Goal: Check status: Check status

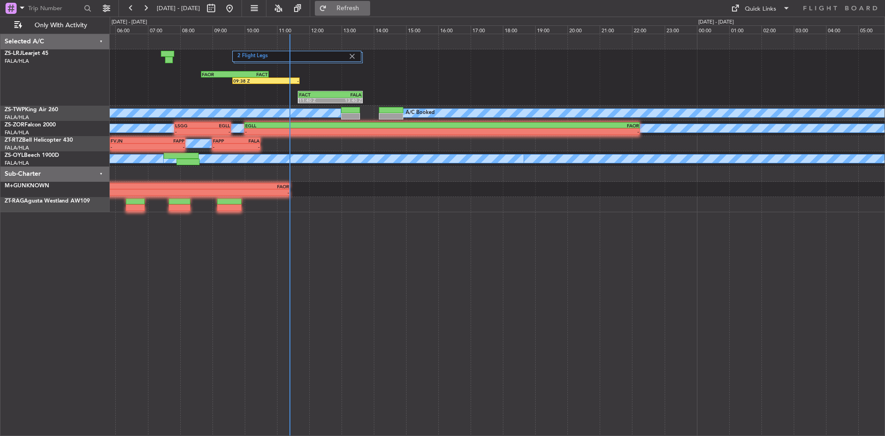
click at [363, 9] on span "Refresh" at bounding box center [348, 8] width 39 height 6
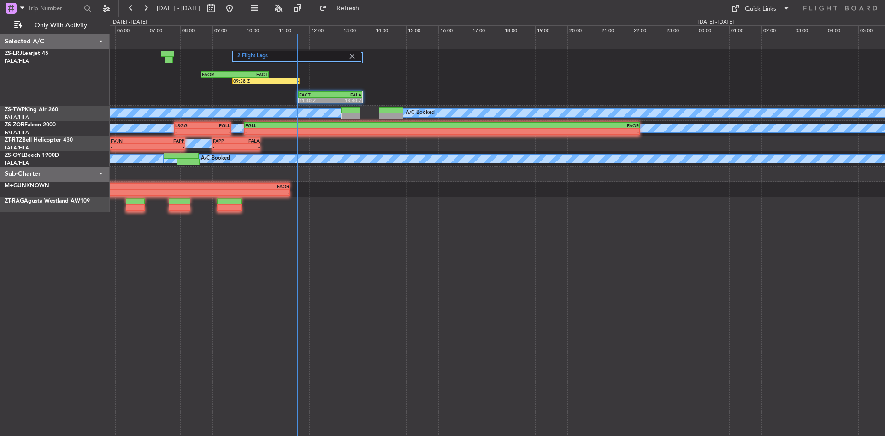
click at [274, 77] on div "2 Flight Legs 09:38 Z - FAOR 08:40 Z FACT 10:45 Z FACT 11:40 Z FALA 13:40 Z" at bounding box center [497, 77] width 775 height 56
click at [269, 77] on div "2 Flight Legs 09:38 Z - FAOR 08:40 Z FACT 10:45 Z FACT 11:40 Z FALA 13:40 Z" at bounding box center [497, 77] width 775 height 56
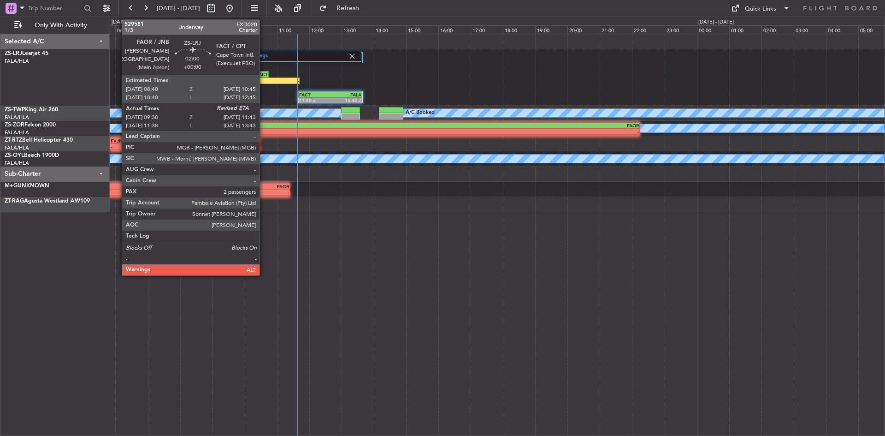
click at [264, 82] on div "09:38 Z" at bounding box center [249, 81] width 33 height 6
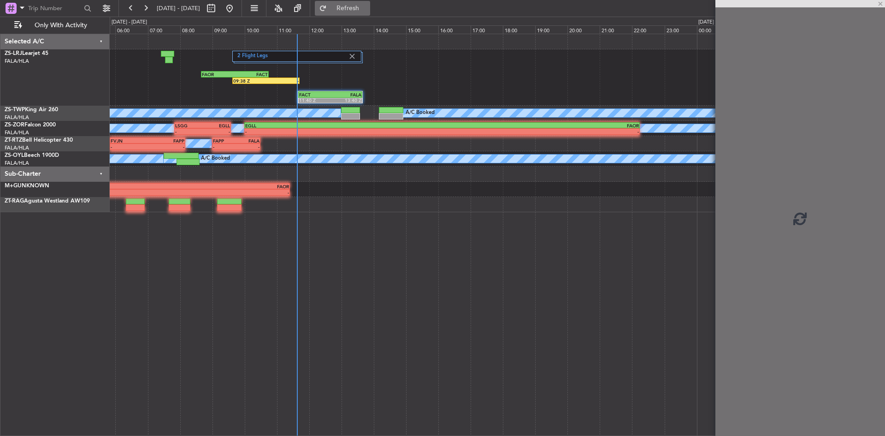
click at [370, 3] on button "Refresh" at bounding box center [342, 8] width 55 height 15
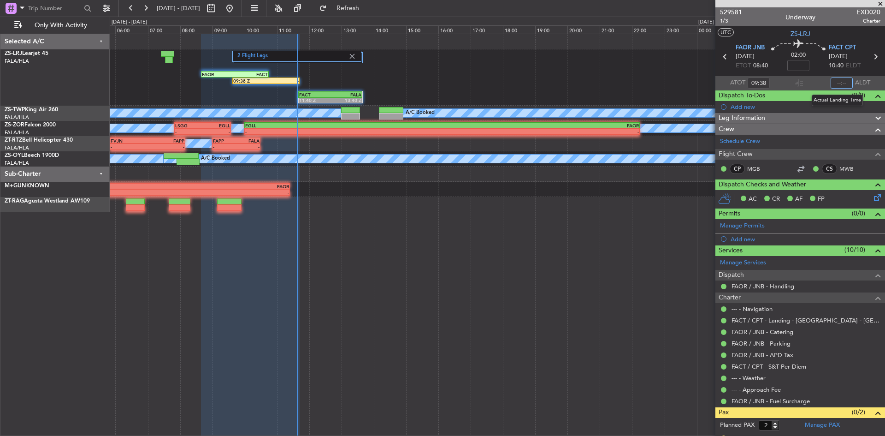
click at [837, 80] on input "text" at bounding box center [842, 82] width 22 height 11
type input "11:32"
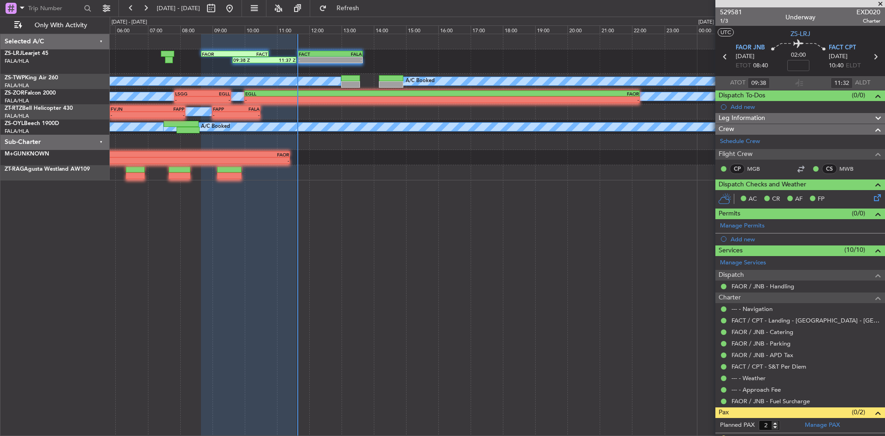
click at [883, 3] on span at bounding box center [880, 4] width 9 height 8
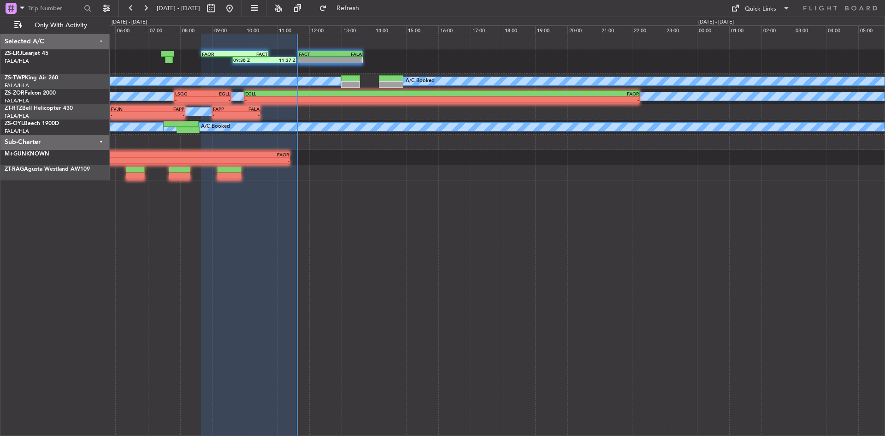
type input "0"
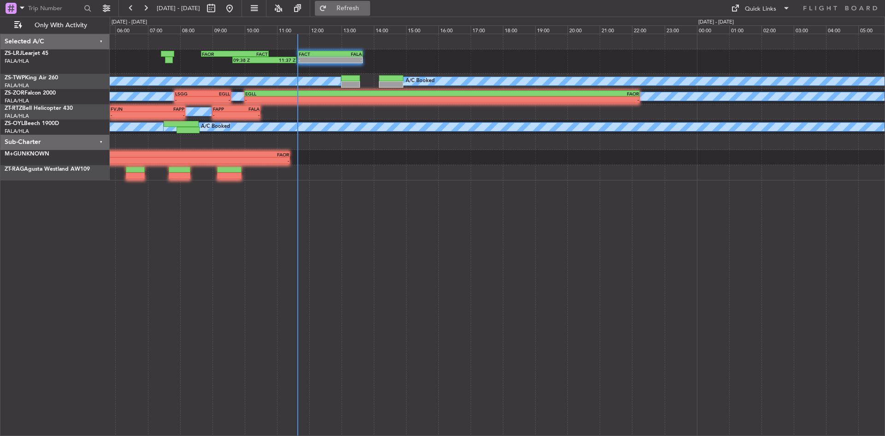
click at [370, 4] on button "Refresh" at bounding box center [342, 8] width 55 height 15
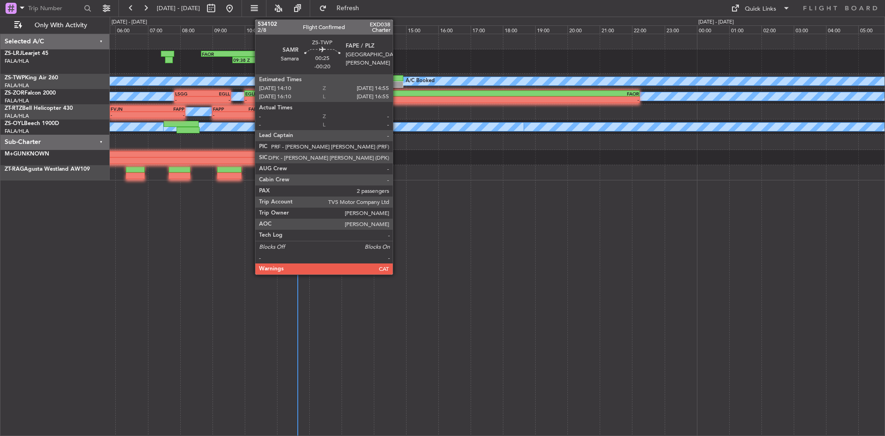
click at [397, 82] on div at bounding box center [391, 84] width 24 height 6
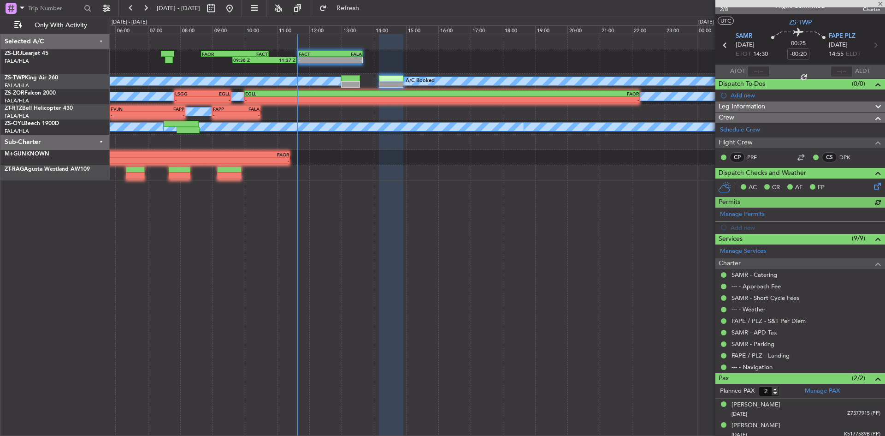
scroll to position [16, 0]
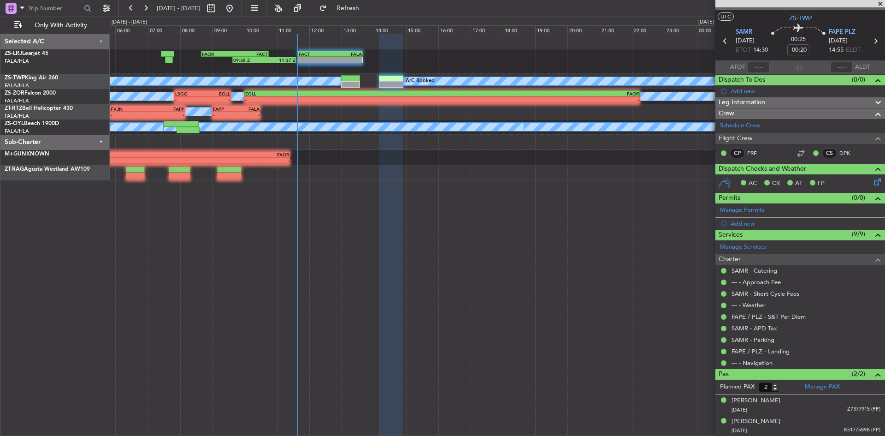
click at [881, 4] on span at bounding box center [880, 4] width 9 height 8
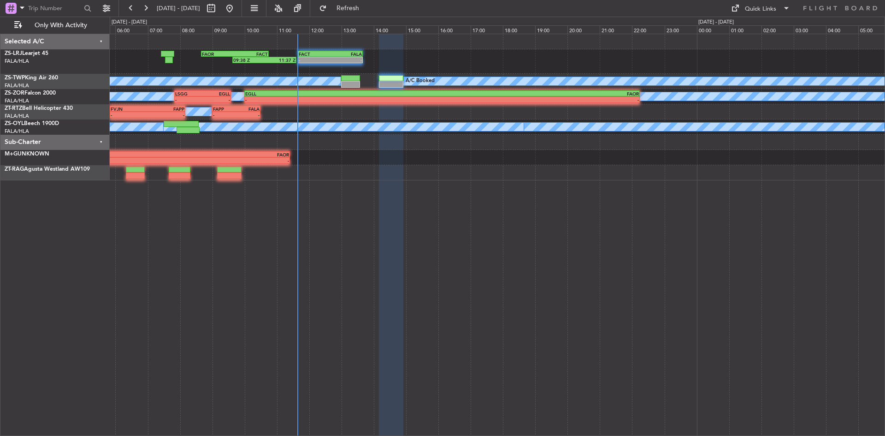
type input "0"
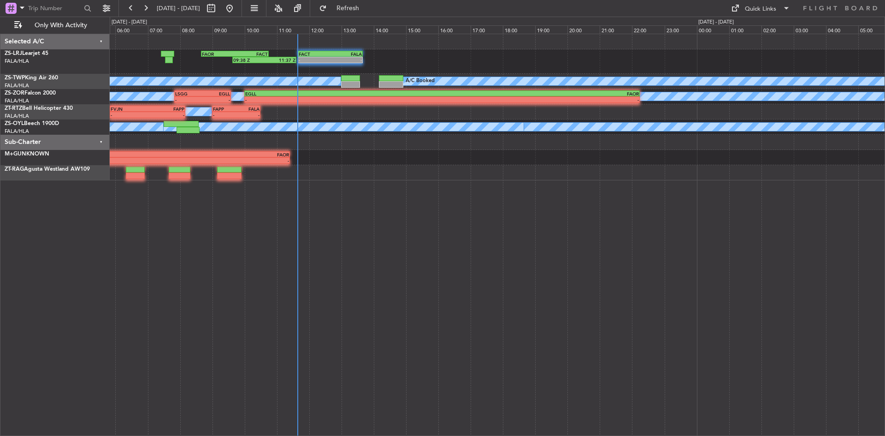
scroll to position [0, 0]
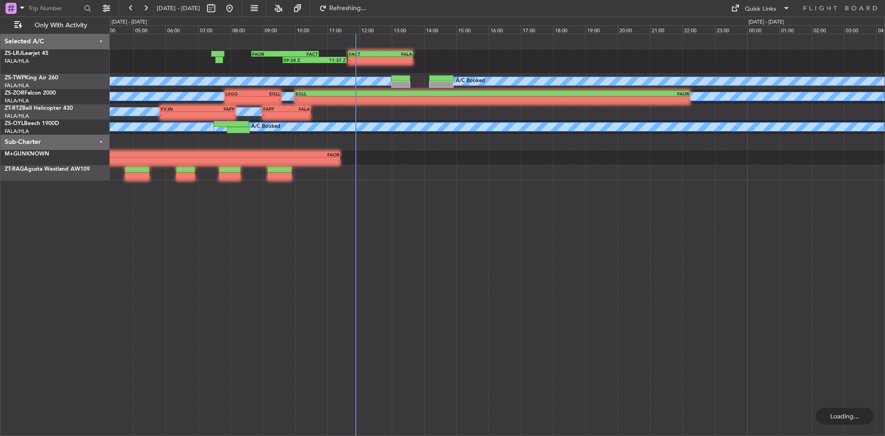
click at [231, 70] on div "09:38 Z 11:37 Z FAOR 08:40 Z FACT 10:45 Z - - FACT 11:40 Z FALA 13:40 Z" at bounding box center [497, 61] width 775 height 24
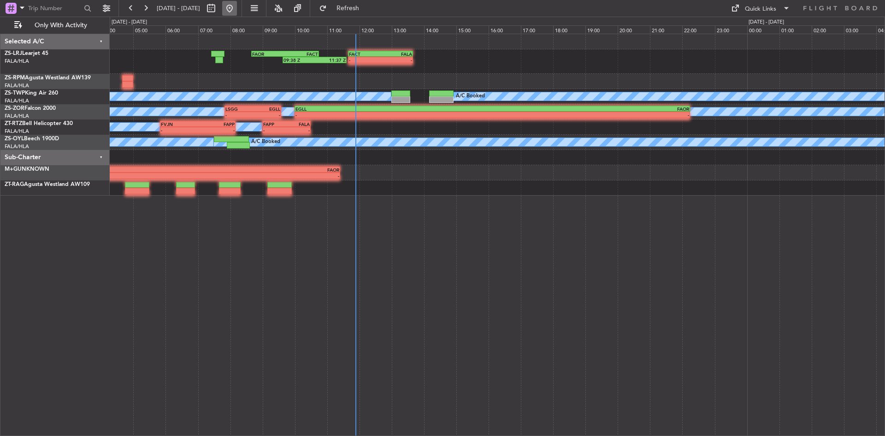
click at [237, 7] on button at bounding box center [229, 8] width 15 height 15
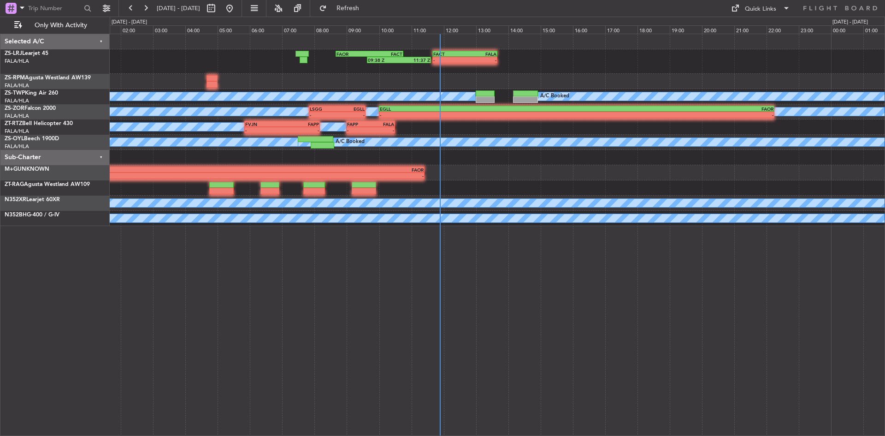
click at [398, 274] on div "09:38 Z 11:37 Z FAOR 08:40 Z FACT 10:45 Z - - FACT 11:40 Z FALA 13:40 Z A/C Boo…" at bounding box center [497, 235] width 775 height 402
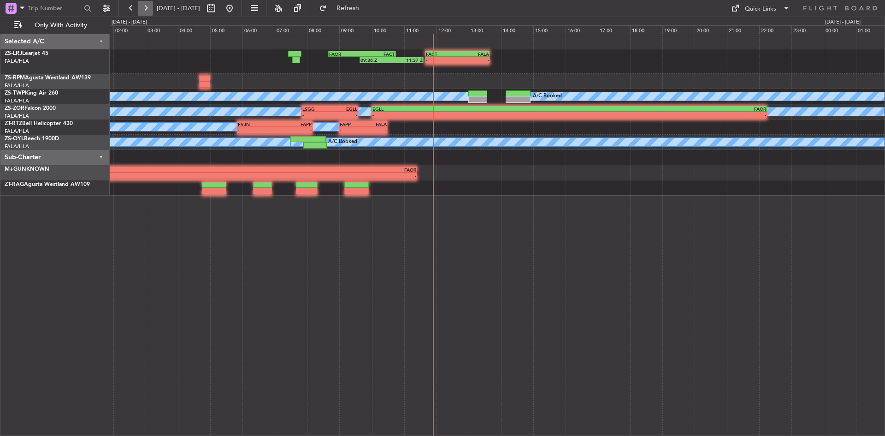
click at [142, 11] on button at bounding box center [145, 8] width 15 height 15
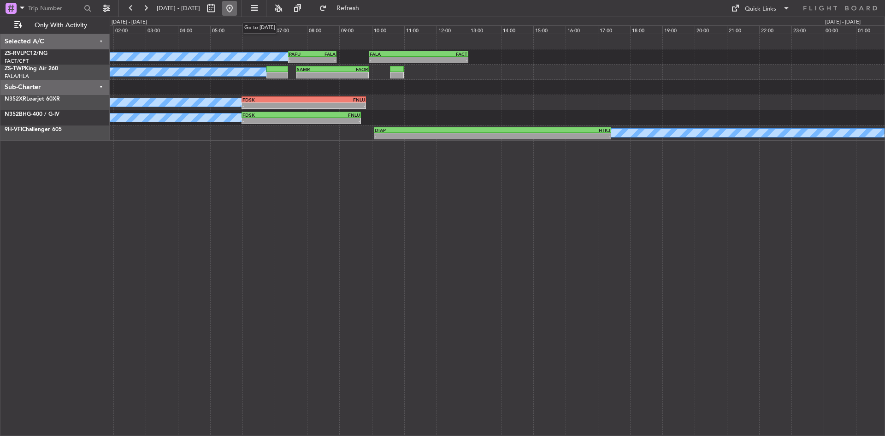
click at [237, 6] on button at bounding box center [229, 8] width 15 height 15
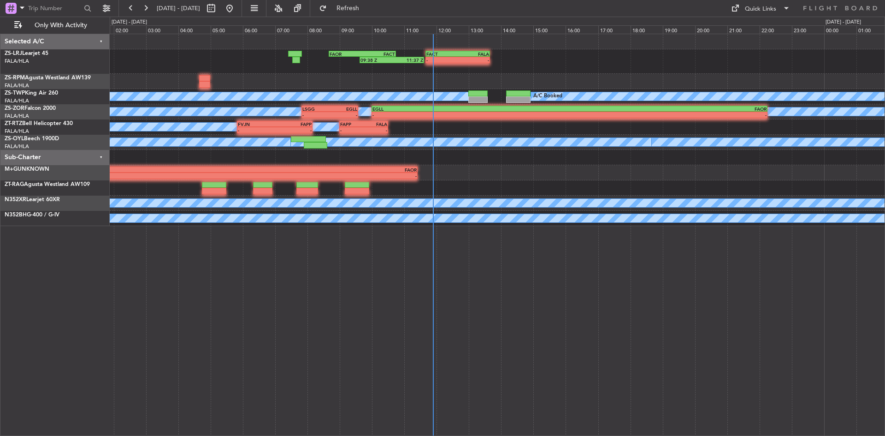
click at [258, 83] on div "FACT 11:40 Z FALA 13:40 Z - - 09:38 Z 11:37 Z FAOR 08:40 Z FACT 10:45 Z A/C Boo…" at bounding box center [497, 130] width 775 height 192
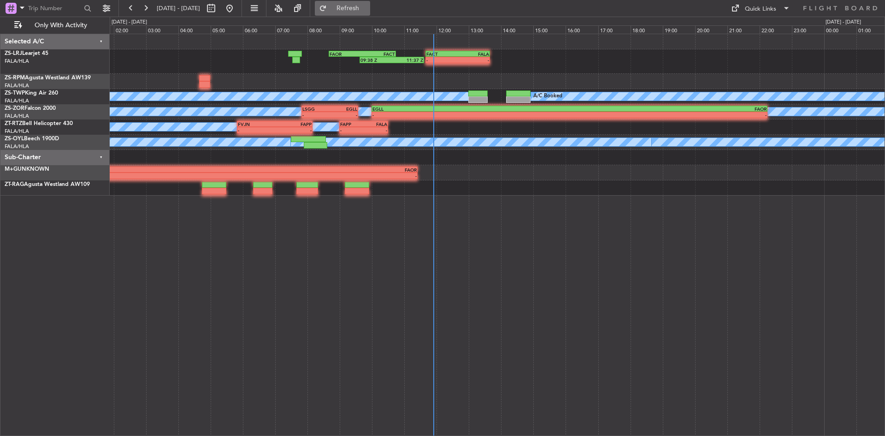
click at [362, 6] on span "Refresh" at bounding box center [348, 8] width 39 height 6
click at [367, 8] on span "Refresh" at bounding box center [348, 8] width 39 height 6
